Goal: Task Accomplishment & Management: Complete application form

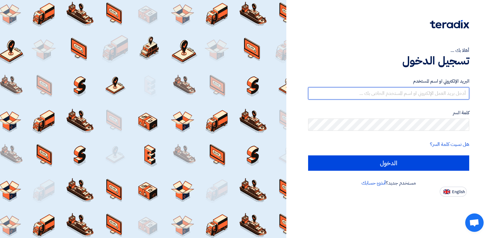
click at [420, 95] on input "text" at bounding box center [388, 93] width 161 height 12
type input "r"
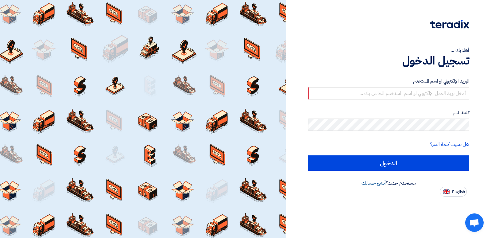
click at [375, 182] on link "أنشئ حسابك" at bounding box center [373, 182] width 24 height 7
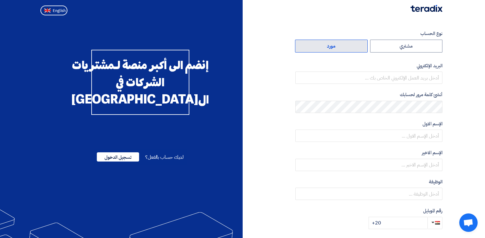
click at [343, 45] on label "مورد" at bounding box center [331, 46] width 73 height 13
click at [343, 45] on input "مورد" at bounding box center [332, 46] width 72 height 12
radio input "true"
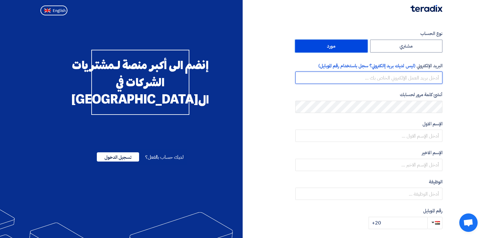
click at [398, 79] on input "email" at bounding box center [369, 77] width 147 height 12
type input "[EMAIL_ADDRESS][DOMAIN_NAME]"
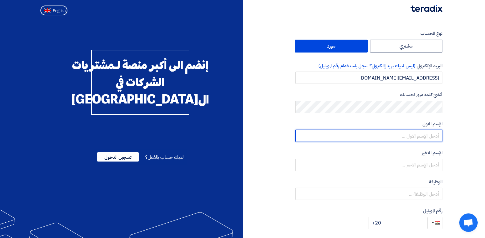
click at [408, 135] on input "text" at bounding box center [369, 135] width 147 height 12
type input "n"
type input "Narouz"
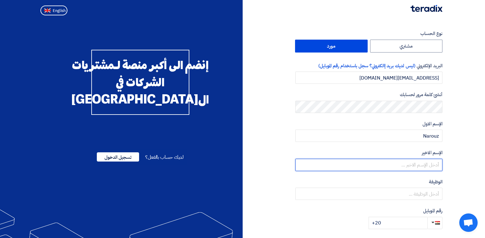
click at [422, 164] on input "text" at bounding box center [369, 165] width 147 height 12
type input "salib"
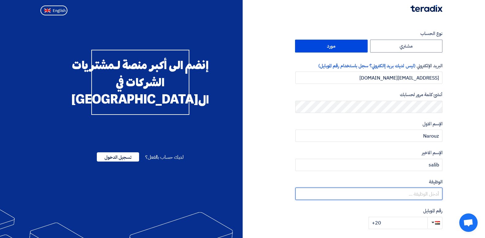
click at [404, 193] on input "text" at bounding box center [369, 193] width 147 height 12
type input "m"
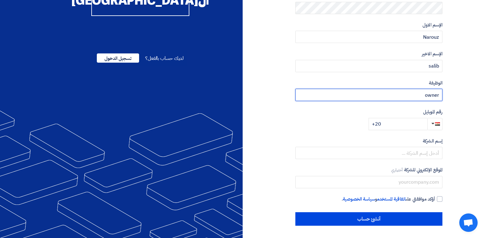
type input "owner"
click at [384, 125] on input "+20" at bounding box center [398, 124] width 59 height 12
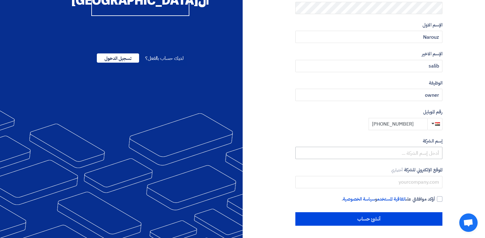
type input "[PHONE_NUMBER]"
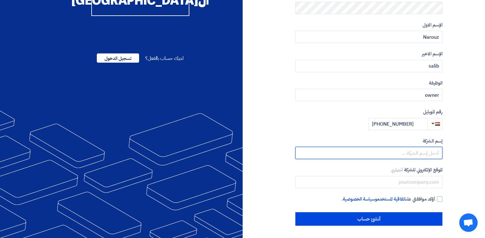
click at [395, 151] on input "text" at bounding box center [369, 153] width 147 height 12
type input "المركز الدولى للتجارة - رومكس"
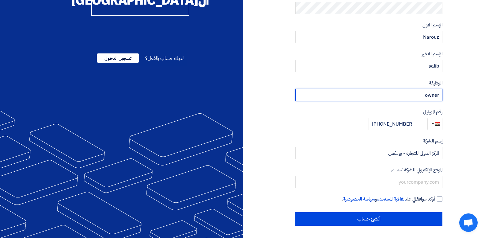
drag, startPoint x: 441, startPoint y: 96, endPoint x: 426, endPoint y: 96, distance: 14.4
click at [426, 96] on input "owner" at bounding box center [369, 95] width 147 height 12
type input "مدير"
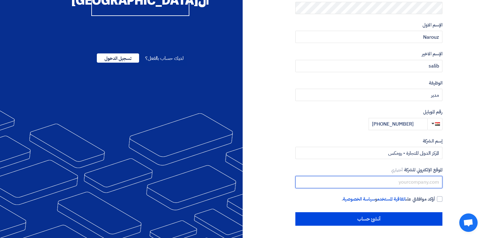
click at [387, 181] on input "text" at bounding box center [369, 182] width 147 height 12
click at [440, 199] on div at bounding box center [440, 199] width 6 height 6
click at [435, 199] on input "أؤكد موافقتي على اتفاقية المستخدم و سياسة الخصوصية ." at bounding box center [361, 201] width 147 height 12
checkbox input "true"
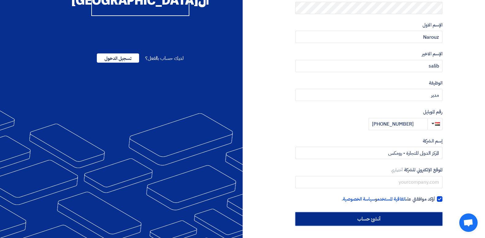
click at [381, 218] on input "أنشئ حساب" at bounding box center [369, 218] width 147 height 13
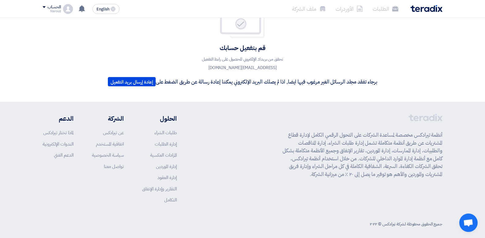
scroll to position [51, 0]
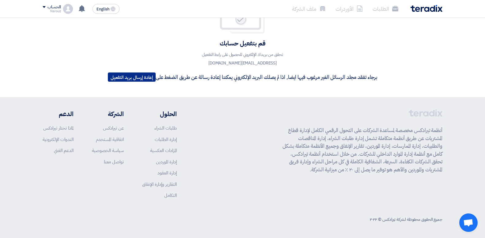
click at [133, 77] on button "إعادة إرسال بريد التفعيل" at bounding box center [132, 76] width 48 height 9
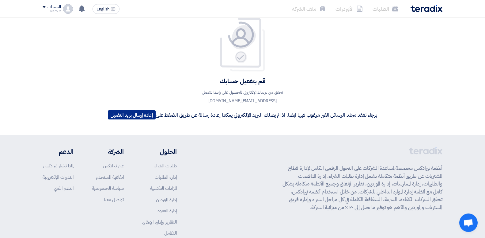
scroll to position [0, 0]
